Goal: Find contact information: Find contact information

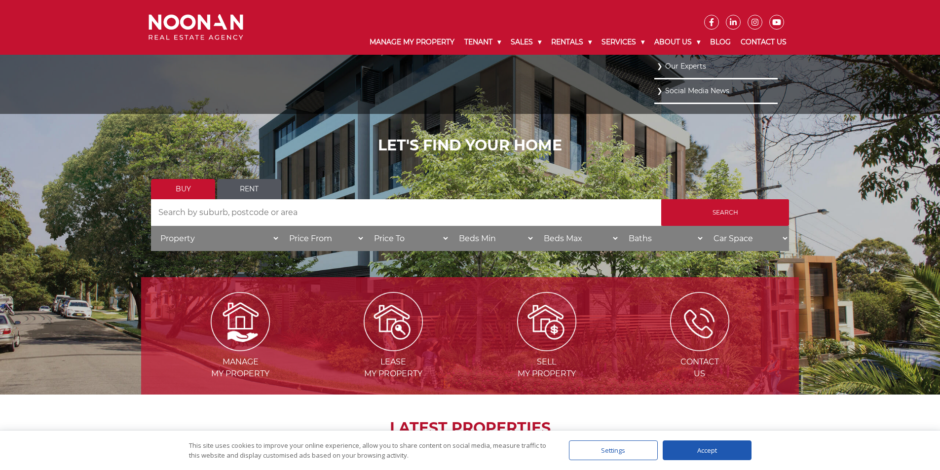
click at [671, 67] on link "Our Experts" at bounding box center [716, 66] width 118 height 13
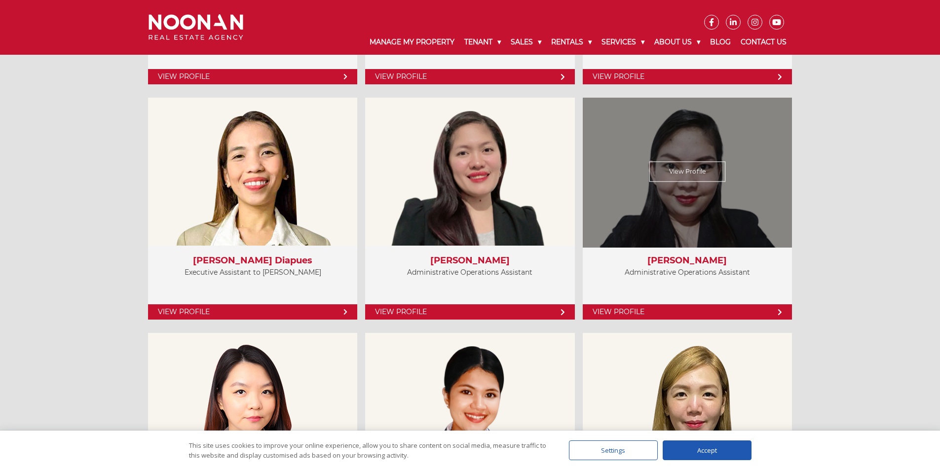
scroll to position [2467, 0]
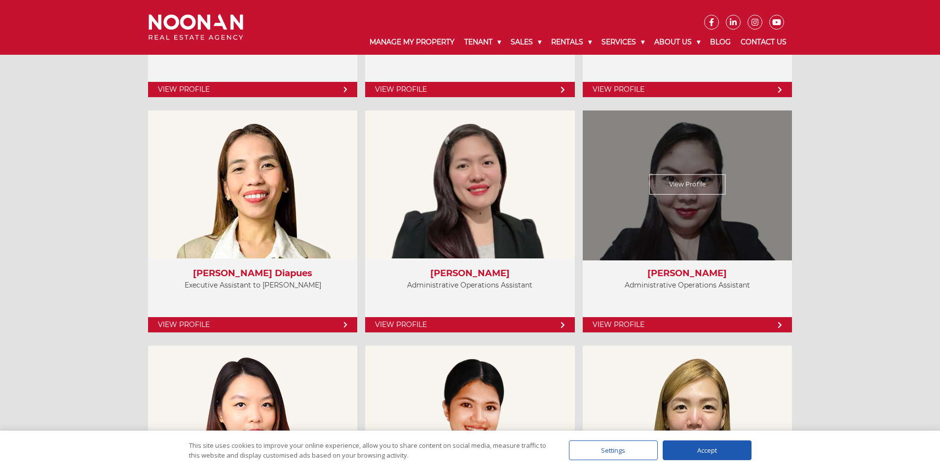
click at [705, 181] on link "View Profile" at bounding box center [687, 185] width 76 height 20
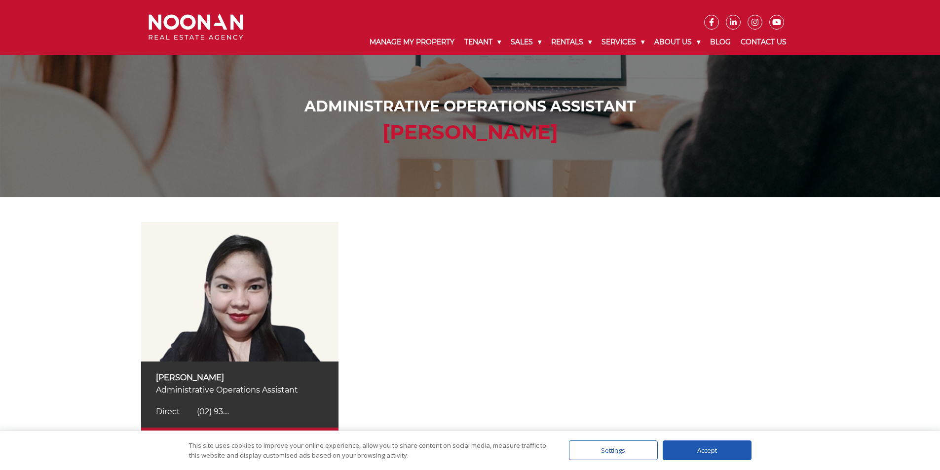
drag, startPoint x: 224, startPoint y: 413, endPoint x: 280, endPoint y: 408, distance: 56.4
click at [224, 413] on span "(02) 93...." at bounding box center [213, 411] width 32 height 9
